Goal: Task Accomplishment & Management: Use online tool/utility

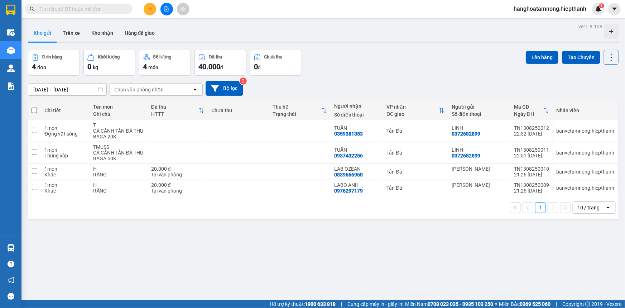
click at [169, 9] on button at bounding box center [167, 9] width 13 height 13
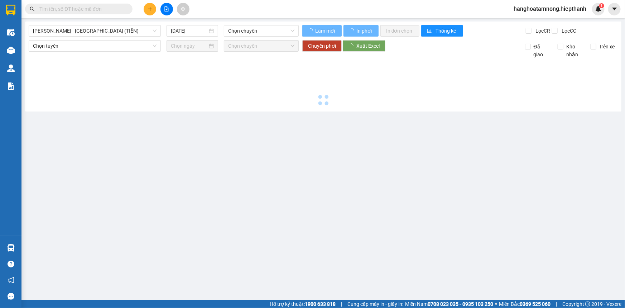
type input "14/08/2025"
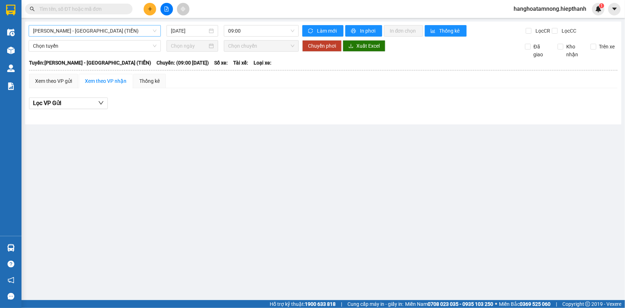
click at [72, 32] on span "Hồ Chí Minh - Tân Châu (TIỀN)" at bounding box center [95, 30] width 124 height 11
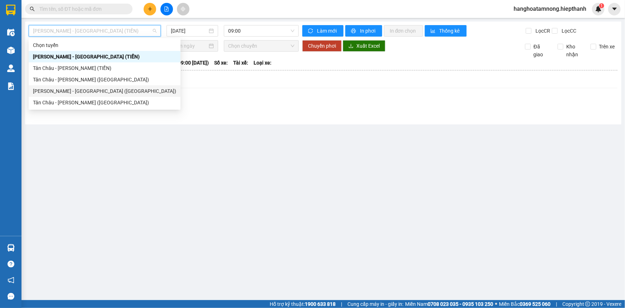
click at [68, 93] on div "Hồ Chí Minh - Tân Châu (Giường)" at bounding box center [104, 91] width 143 height 8
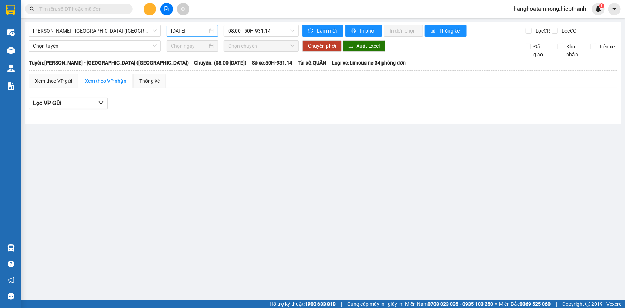
click at [188, 26] on div "14/08/2025" at bounding box center [193, 30] width 52 height 11
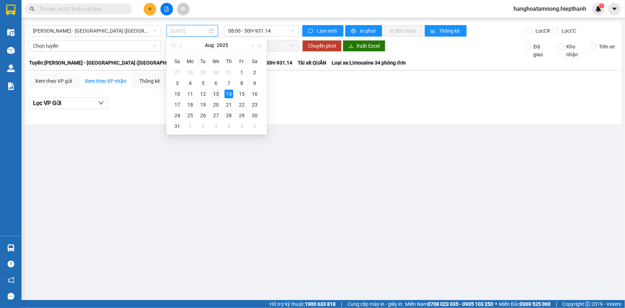
click at [218, 91] on div "13" at bounding box center [216, 94] width 9 height 9
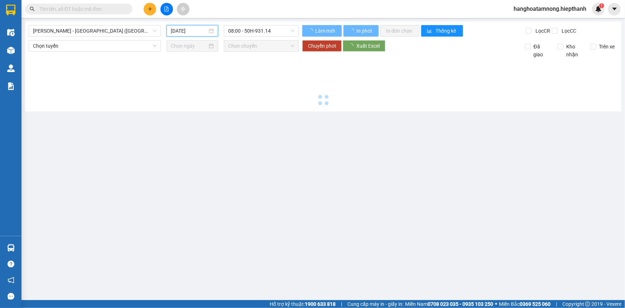
type input "13/08/2025"
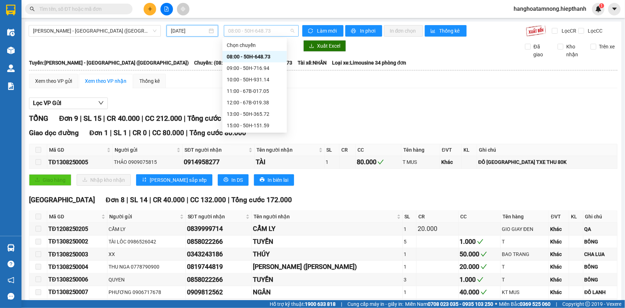
click at [250, 34] on span "08:00 - 50H-648.73" at bounding box center [261, 30] width 66 height 11
click at [238, 115] on div "21:00 - 50H-648.73" at bounding box center [255, 114] width 56 height 8
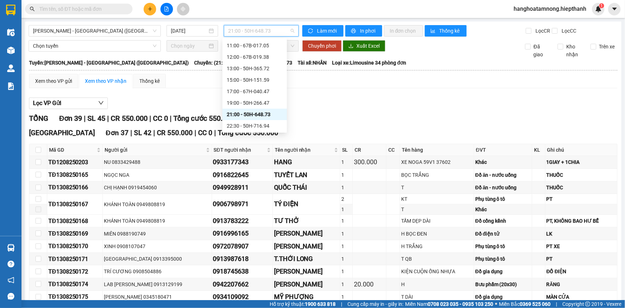
click at [276, 28] on span "21:00 - 50H-648.73" at bounding box center [261, 30] width 66 height 11
click at [237, 104] on div "19:00 - 50H-266.47" at bounding box center [255, 103] width 56 height 8
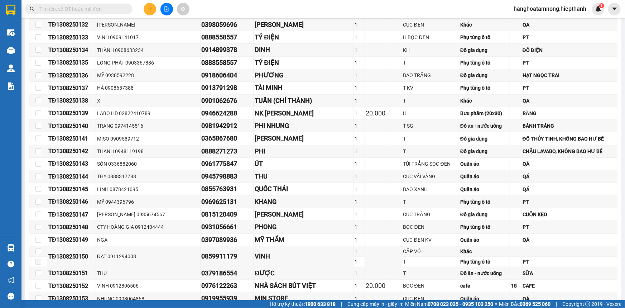
scroll to position [396, 0]
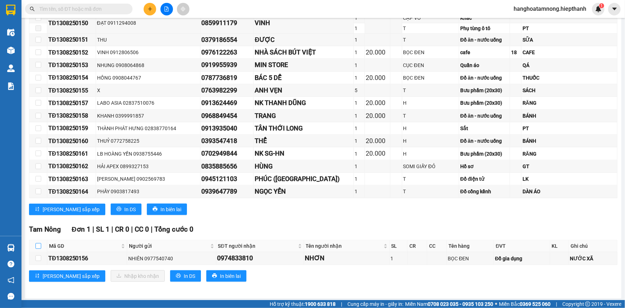
drag, startPoint x: 39, startPoint y: 242, endPoint x: 41, endPoint y: 238, distance: 5.1
click at [39, 243] on input "checkbox" at bounding box center [38, 246] width 6 height 6
checkbox input "true"
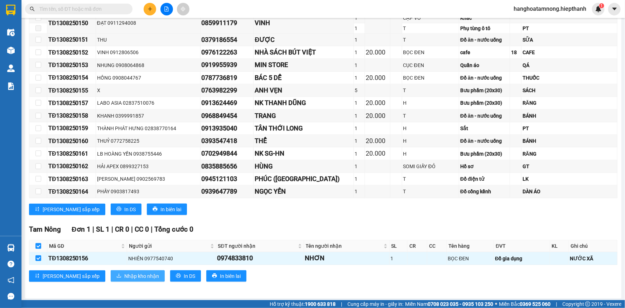
click at [124, 272] on span "Nhập kho nhận" at bounding box center [141, 276] width 35 height 8
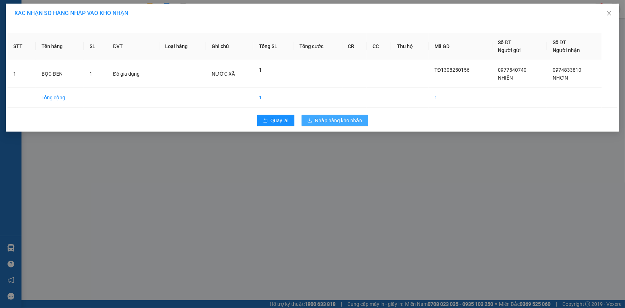
click at [323, 120] on span "Nhập hàng kho nhận" at bounding box center [338, 120] width 47 height 8
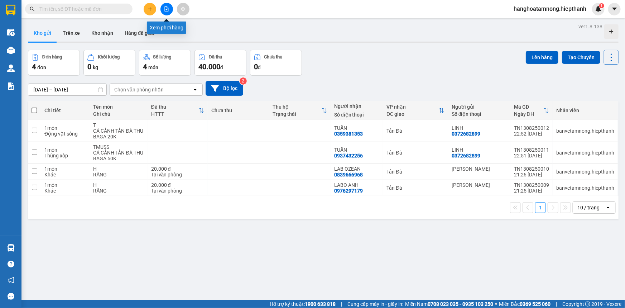
click at [163, 10] on button at bounding box center [167, 9] width 13 height 13
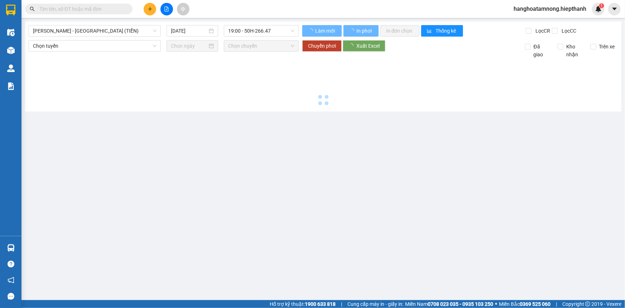
type input "14/08/2025"
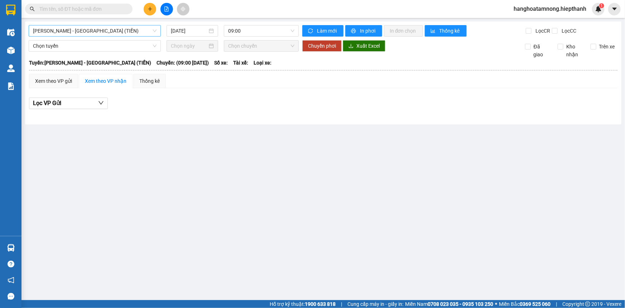
click at [94, 33] on span "Hồ Chí Minh - Tân Châu (TIỀN)" at bounding box center [95, 30] width 124 height 11
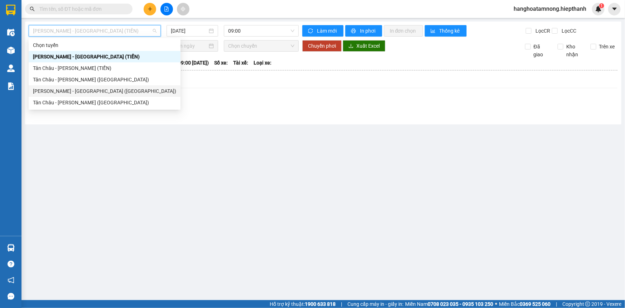
click at [52, 92] on div "Hồ Chí Minh - Tân Châu (Giường)" at bounding box center [104, 91] width 143 height 8
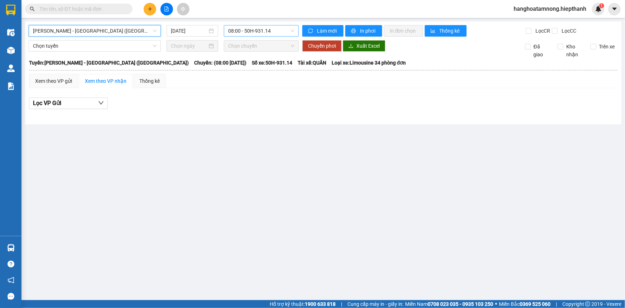
click at [253, 29] on span "08:00 - 50H-931.14" at bounding box center [261, 30] width 66 height 11
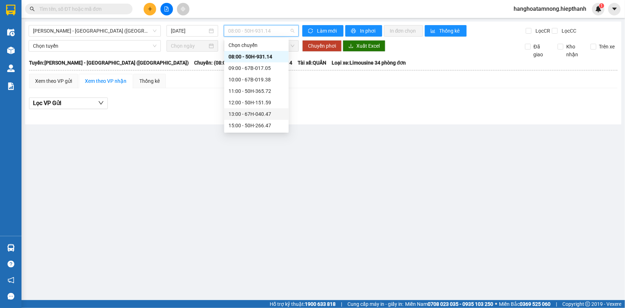
scroll to position [46, 0]
click at [235, 115] on div "21:00 - 50H-931.14" at bounding box center [257, 114] width 56 height 8
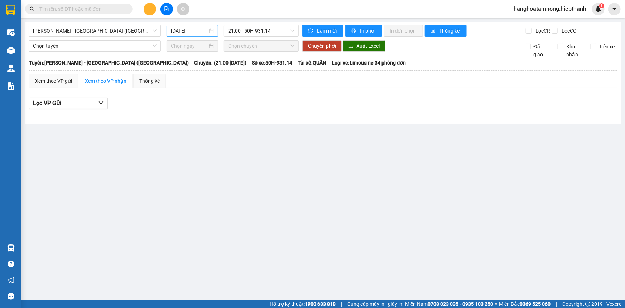
click at [189, 35] on div "14/08/2025" at bounding box center [193, 30] width 52 height 11
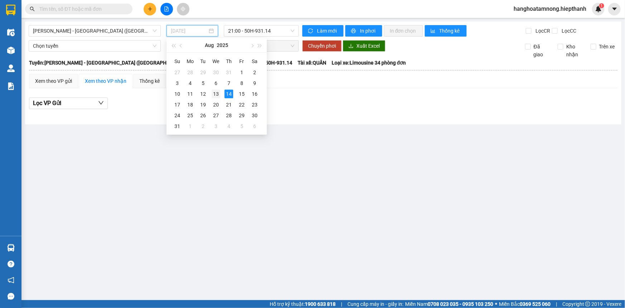
click at [217, 93] on div "13" at bounding box center [216, 94] width 9 height 9
type input "13/08/2025"
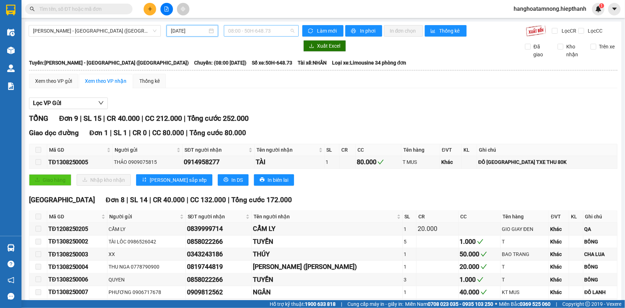
click at [245, 31] on span "08:00 - 50H-648.73" at bounding box center [261, 30] width 66 height 11
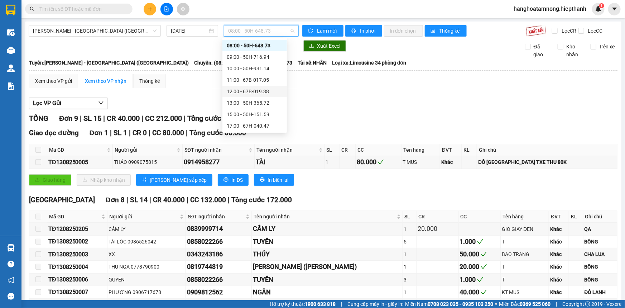
scroll to position [46, 0]
click at [242, 116] on div "21:00 - 50H-648.73" at bounding box center [255, 114] width 56 height 8
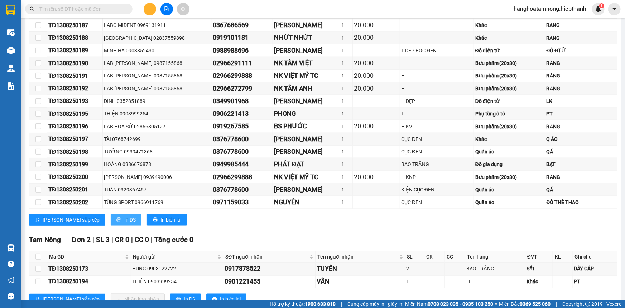
scroll to position [446, 0]
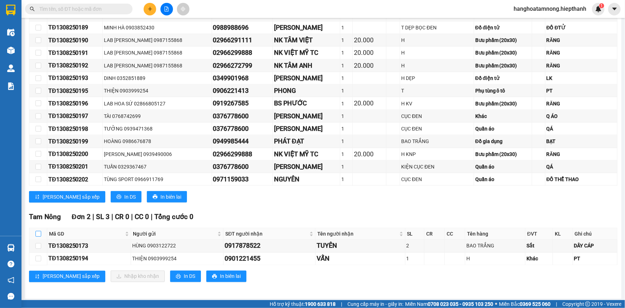
click at [40, 233] on input "checkbox" at bounding box center [38, 234] width 6 height 6
checkbox input "true"
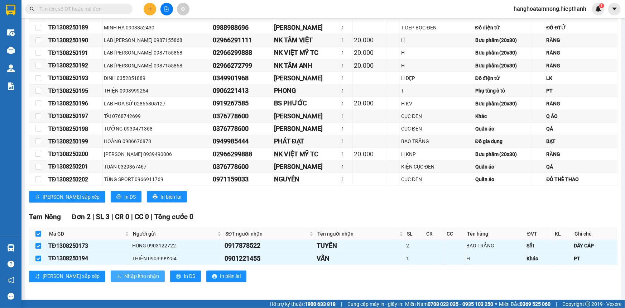
click at [124, 277] on span "Nhập kho nhận" at bounding box center [141, 276] width 35 height 8
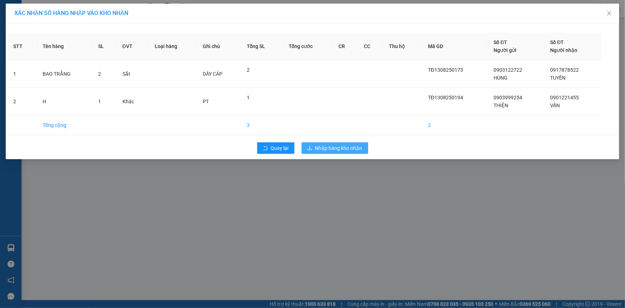
click at [342, 149] on span "Nhập hàng kho nhận" at bounding box center [338, 148] width 47 height 8
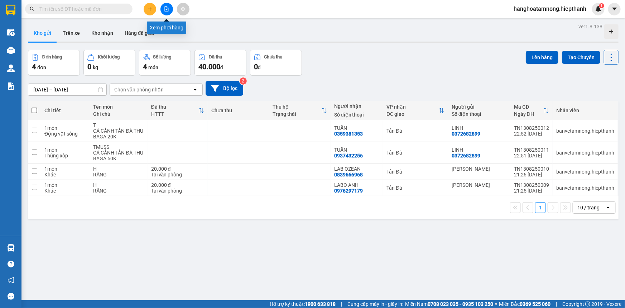
click at [162, 10] on button at bounding box center [167, 9] width 13 height 13
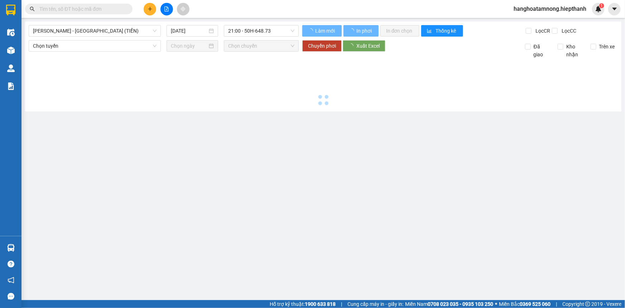
type input "14/08/2025"
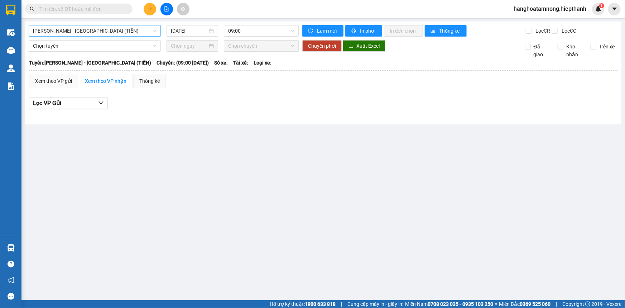
click at [80, 34] on span "Hồ Chí Minh - Tân Châu (TIỀN)" at bounding box center [95, 30] width 124 height 11
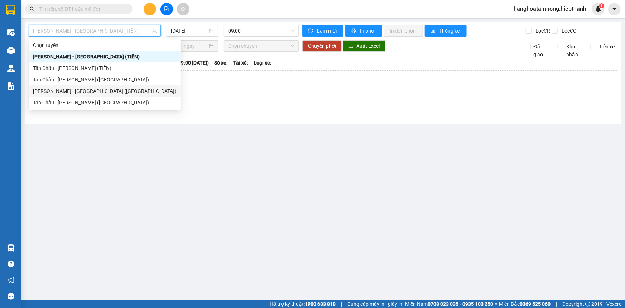
click at [59, 89] on div "Hồ Chí Minh - Tân Châu (Giường)" at bounding box center [104, 91] width 143 height 8
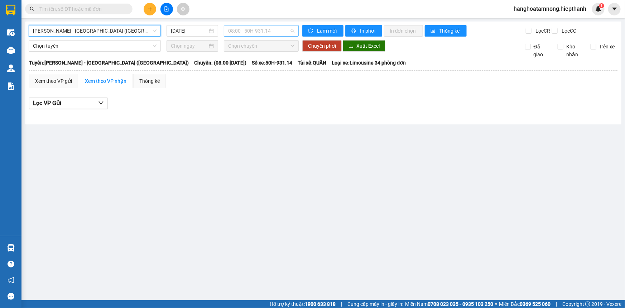
click at [247, 32] on span "08:00 - 50H-931.14" at bounding box center [261, 30] width 66 height 11
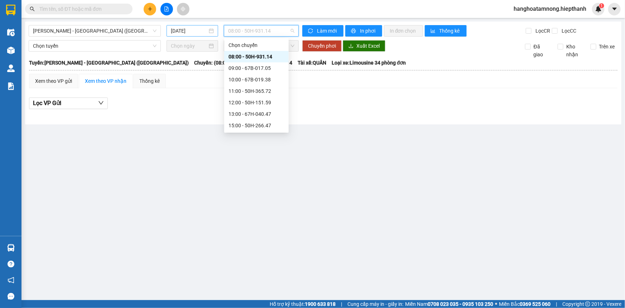
click at [198, 32] on input "14/08/2025" at bounding box center [189, 31] width 37 height 8
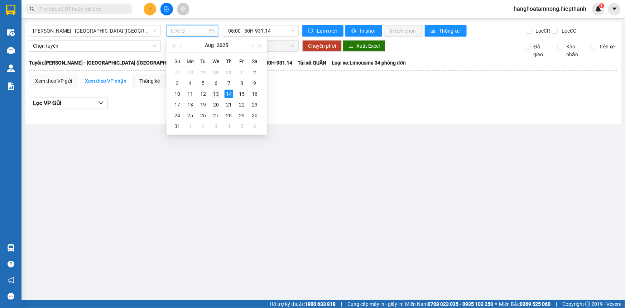
click at [216, 94] on div "13" at bounding box center [216, 94] width 9 height 9
type input "13/08/2025"
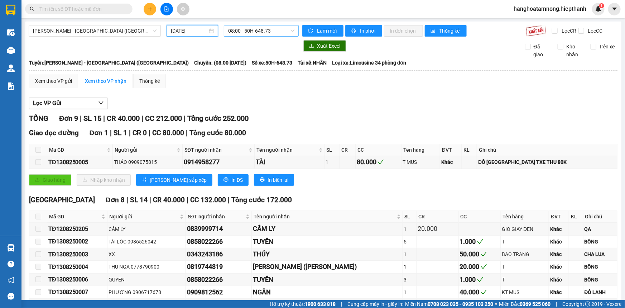
click at [248, 32] on span "08:00 - 50H-648.73" at bounding box center [261, 30] width 66 height 11
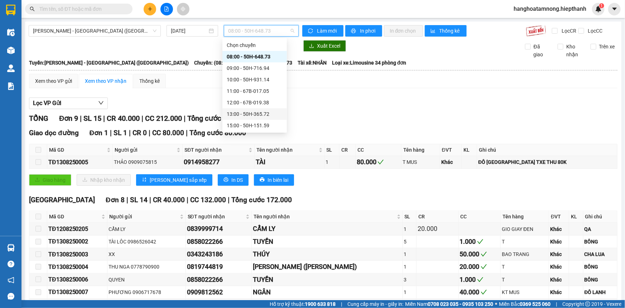
scroll to position [46, 0]
click at [241, 104] on div "19:00 - 50H-266.47" at bounding box center [255, 103] width 56 height 8
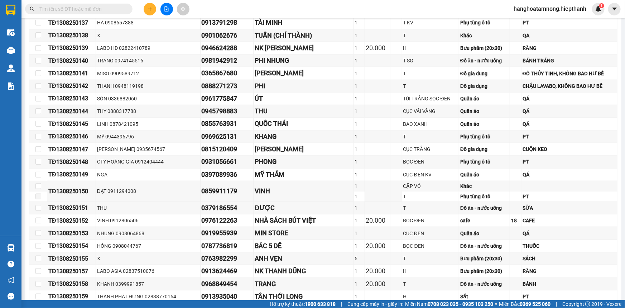
scroll to position [396, 0]
